Goal: Task Accomplishment & Management: Use online tool/utility

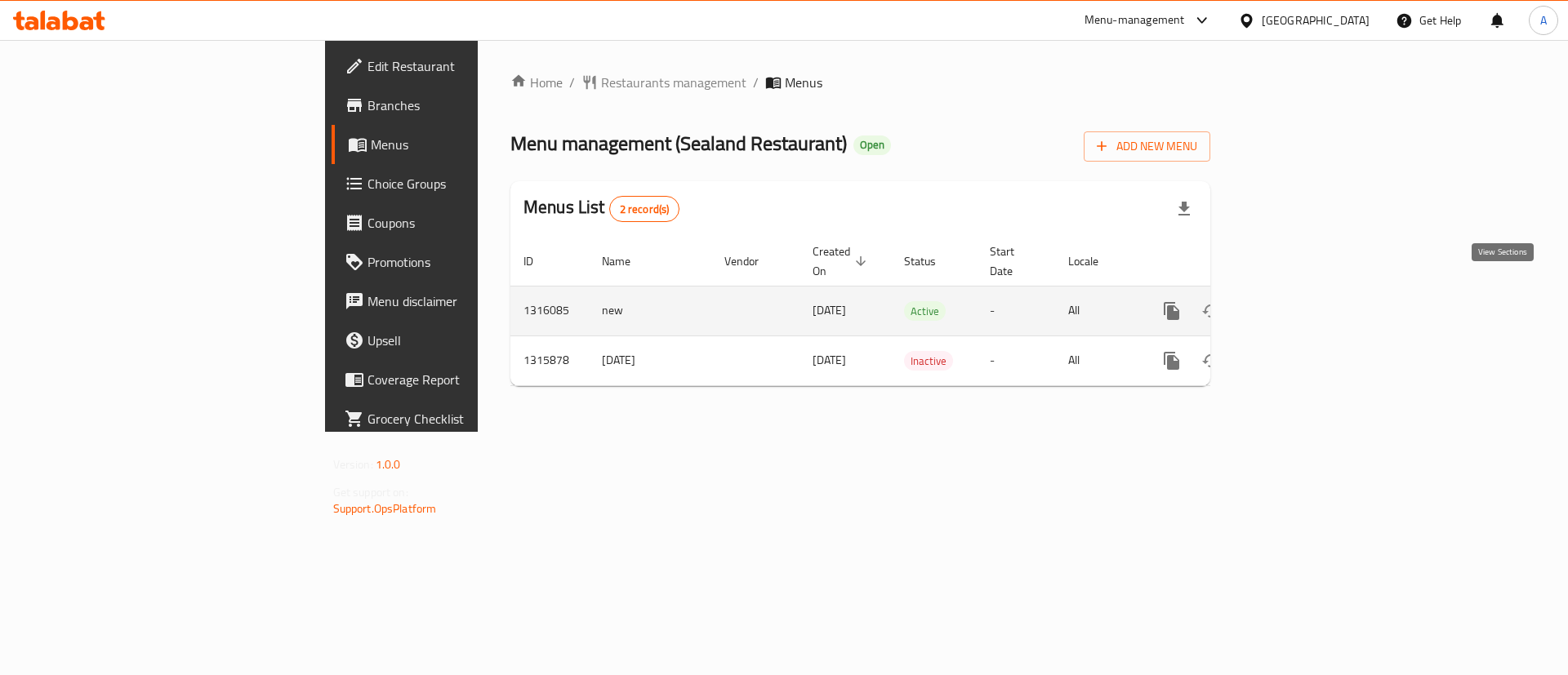
click at [1310, 292] on link "enhanced table" at bounding box center [1290, 311] width 39 height 39
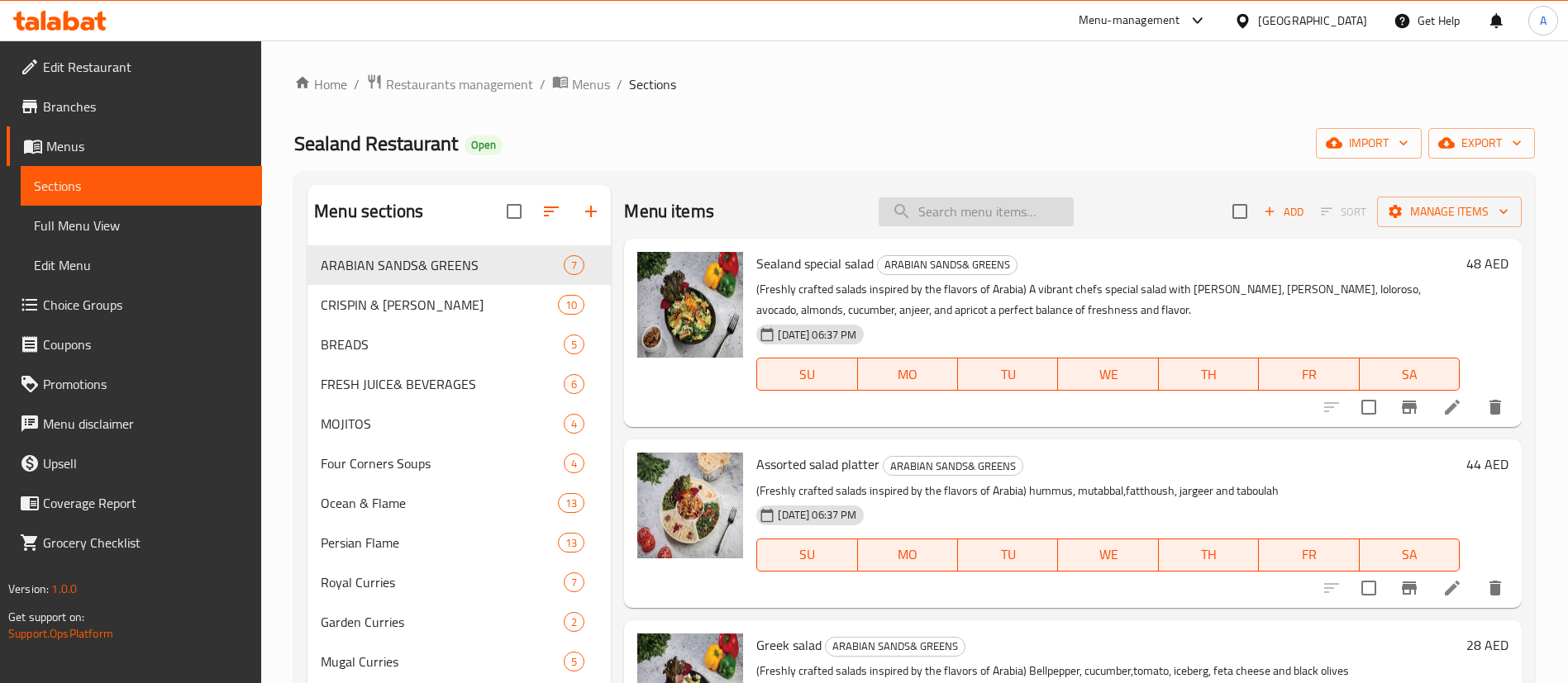
click at [963, 214] on input "search" at bounding box center [976, 212] width 195 height 29
paste input "loloroso"
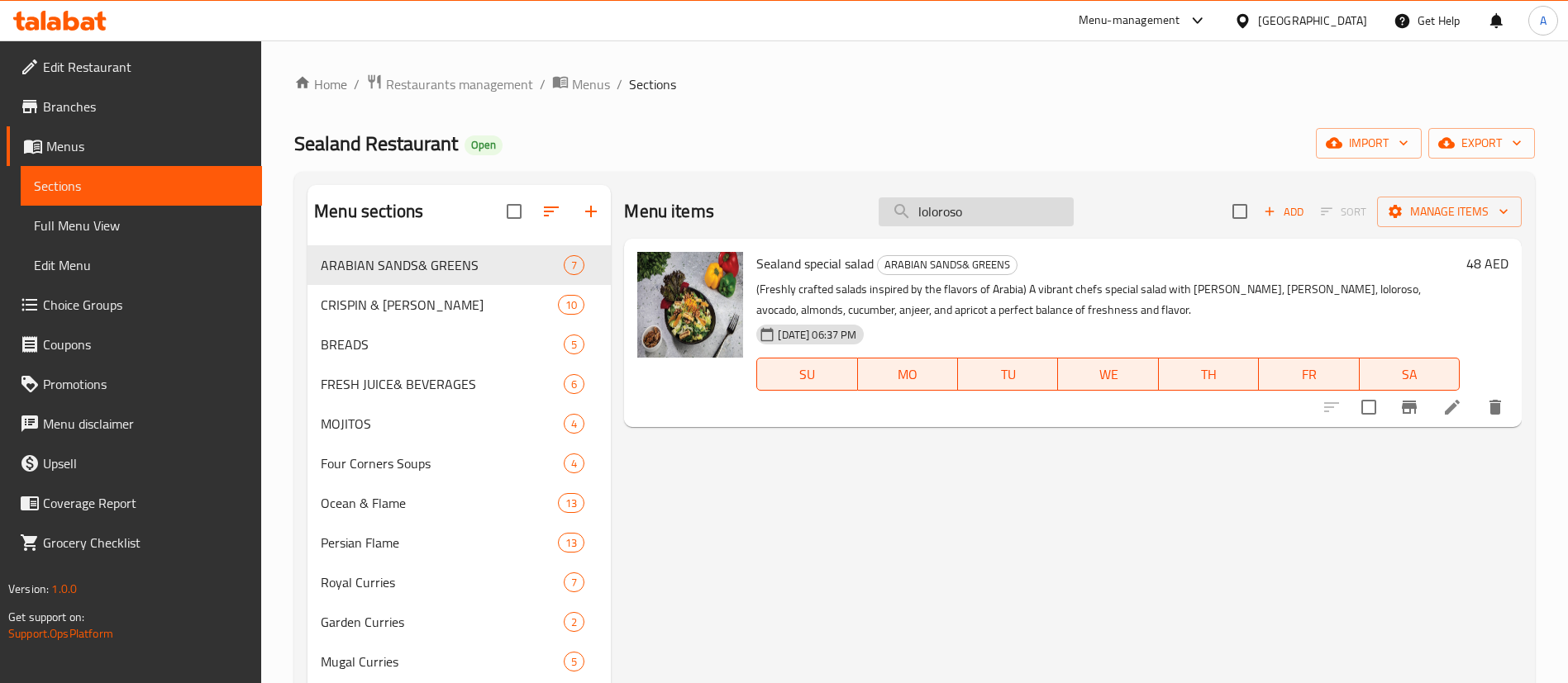
click at [1019, 209] on input "loloroso" at bounding box center [976, 212] width 195 height 29
paste input "chilly sauce hot sauce"
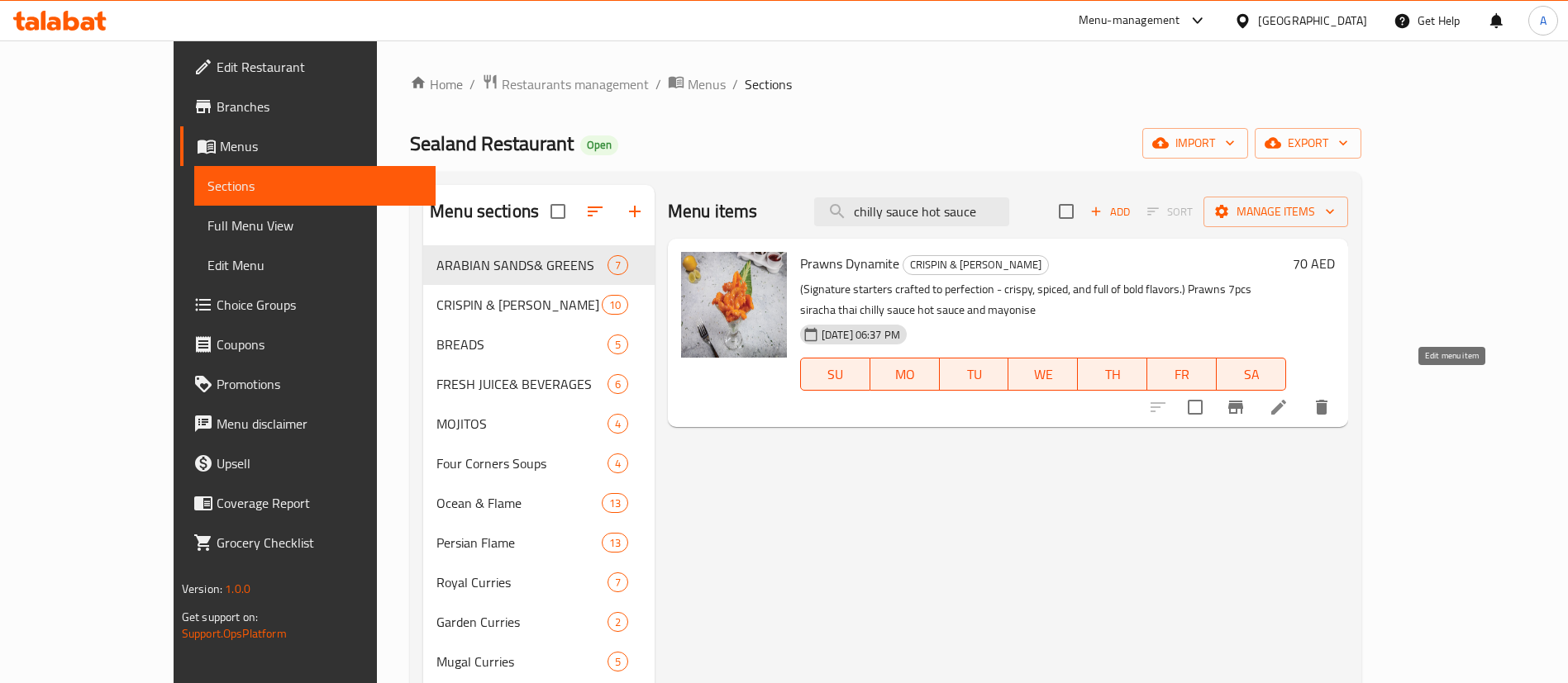
type input "chilly sauce hot sauce"
click at [1286, 400] on icon at bounding box center [1278, 406] width 15 height 15
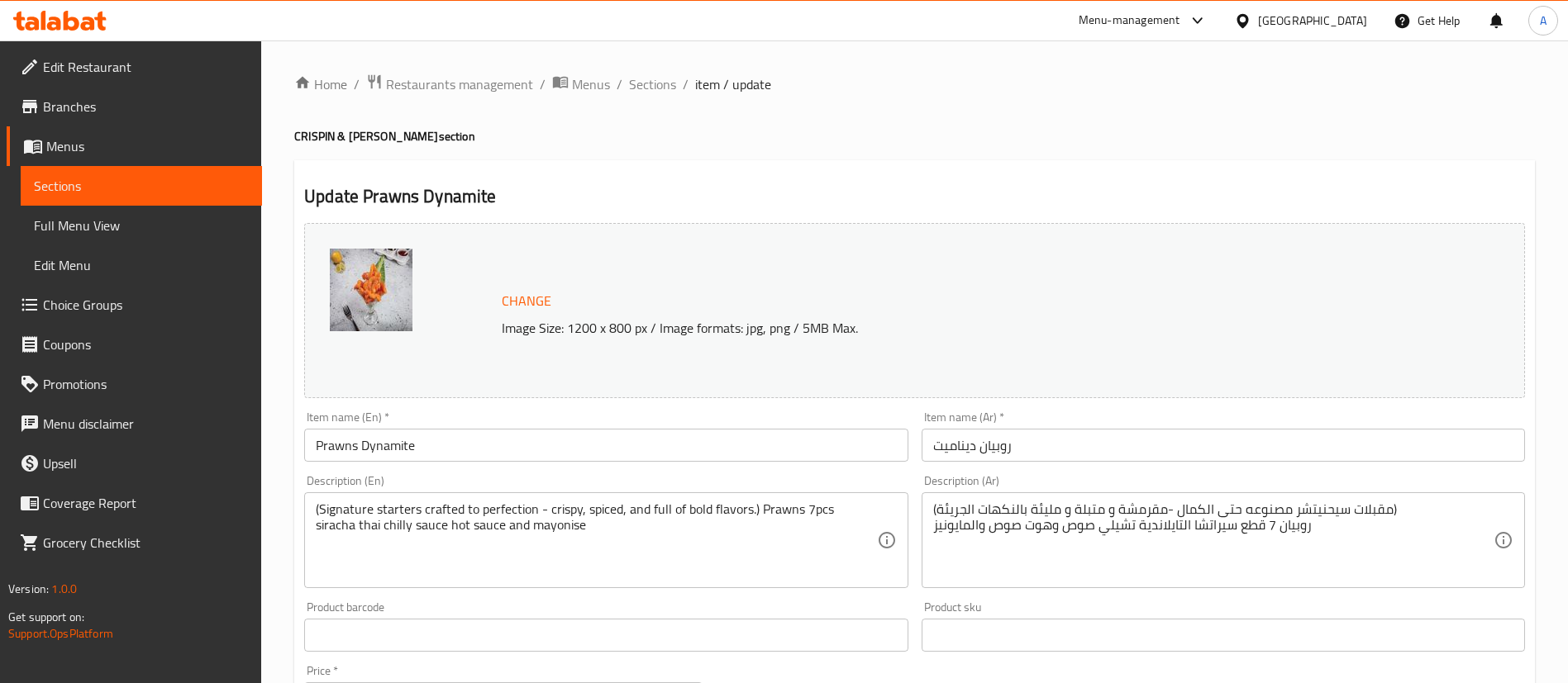
click at [327, 441] on input "Prawns Dynamite" at bounding box center [606, 445] width 604 height 33
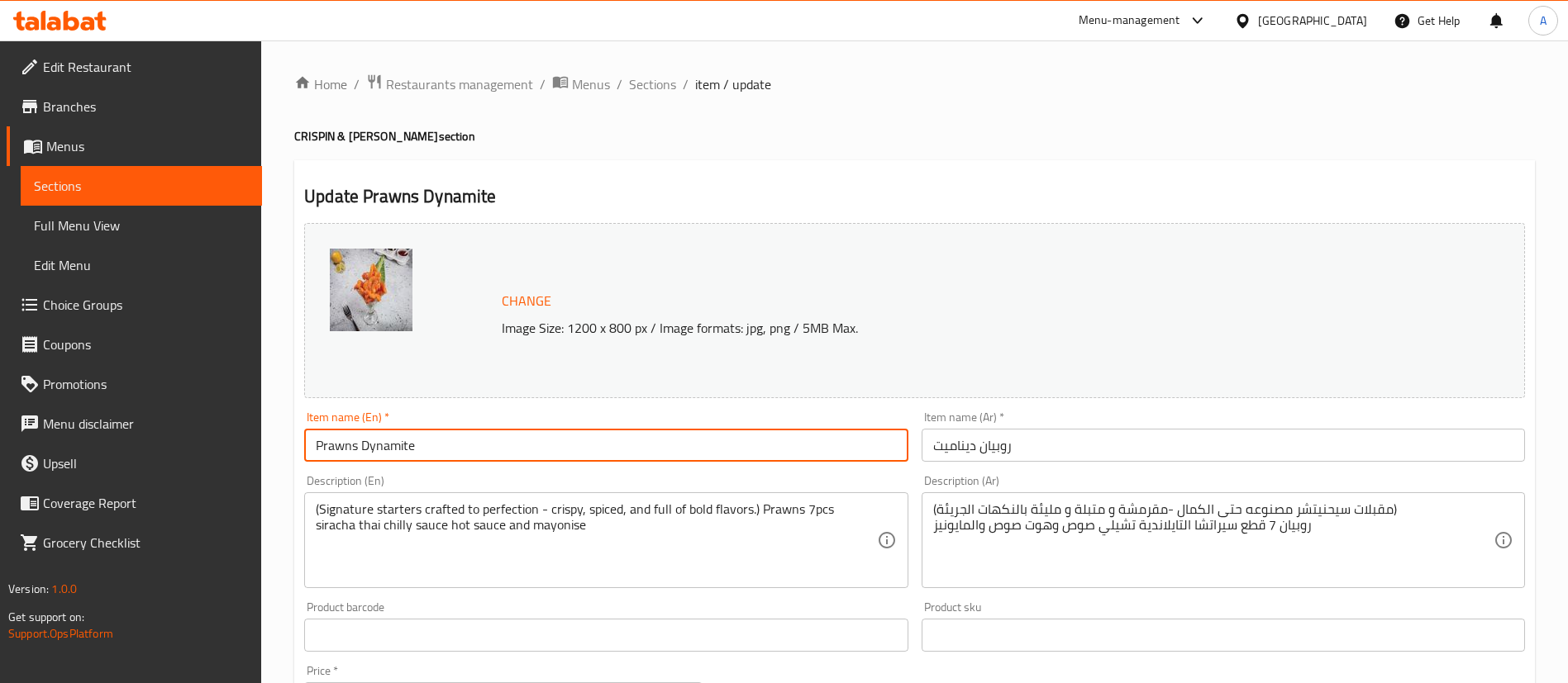
click at [327, 441] on input "Prawns Dynamite" at bounding box center [606, 445] width 604 height 33
click at [344, 447] on input "Prawns Dynamite" at bounding box center [606, 445] width 604 height 33
drag, startPoint x: 344, startPoint y: 447, endPoint x: 418, endPoint y: 448, distance: 74.0
click at [418, 448] on input "Prawns Dynamite" at bounding box center [606, 445] width 604 height 33
